Goal: Transaction & Acquisition: Purchase product/service

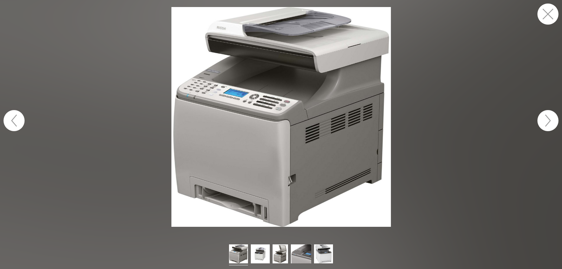
click at [548, 18] on button "button" at bounding box center [547, 14] width 21 height 21
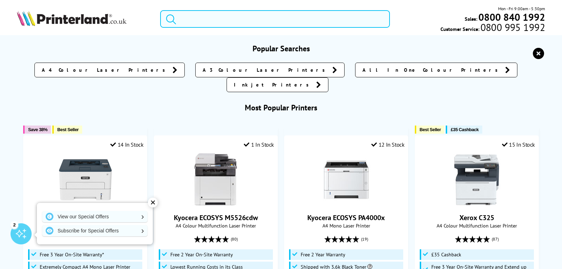
click at [203, 16] on input "search" at bounding box center [274, 19] width 229 height 18
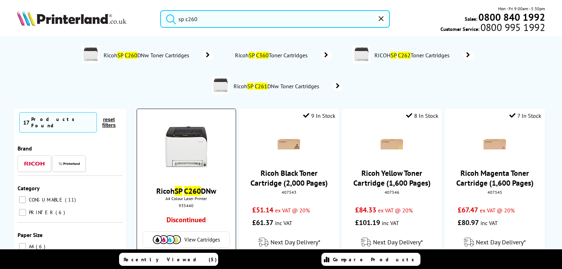
type input "sp c260"
click at [189, 151] on img at bounding box center [186, 147] width 53 height 53
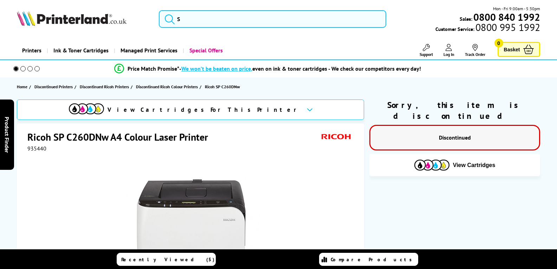
click at [206, 196] on img at bounding box center [191, 235] width 138 height 138
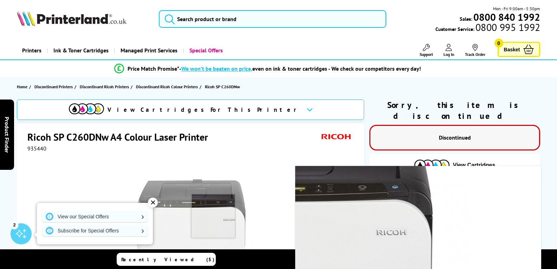
click at [213, 216] on img at bounding box center [191, 235] width 138 height 138
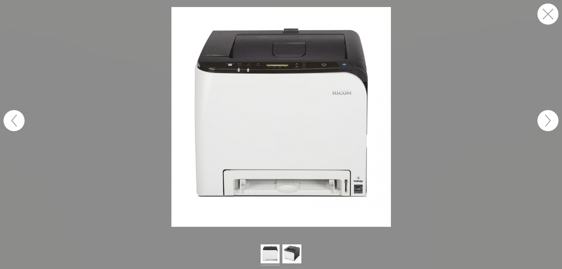
click at [276, 106] on img at bounding box center [281, 117] width 220 height 220
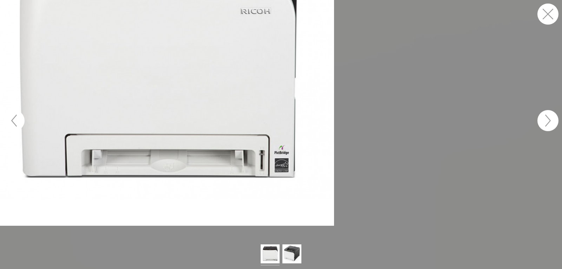
click at [211, 108] on figure at bounding box center [281, 120] width 562 height 241
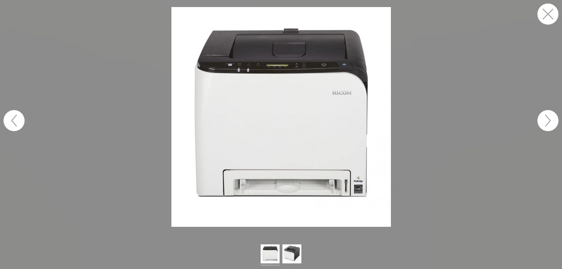
drag, startPoint x: 544, startPoint y: 13, endPoint x: 515, endPoint y: 0, distance: 31.9
click at [544, 13] on button "button" at bounding box center [547, 14] width 21 height 21
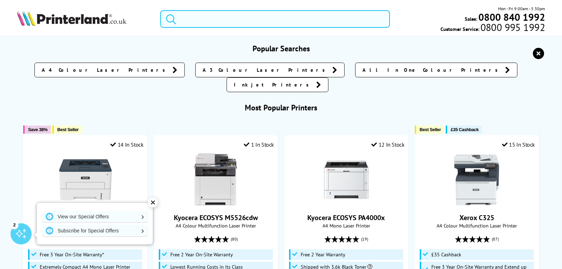
click at [188, 24] on input "search" at bounding box center [274, 19] width 229 height 18
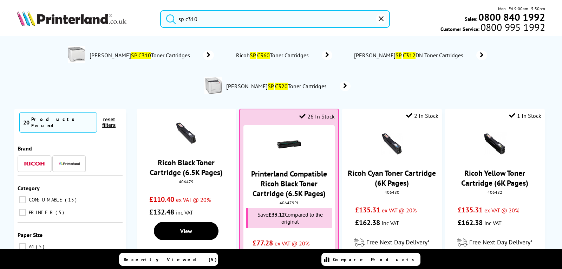
type input "sp c310"
click at [203, 19] on input "sp c310" at bounding box center [274, 19] width 229 height 18
click at [105, 55] on span "Ricoh Aficio SP C310 Toner Cartridges" at bounding box center [141, 55] width 104 height 7
